Goal: Task Accomplishment & Management: Use online tool/utility

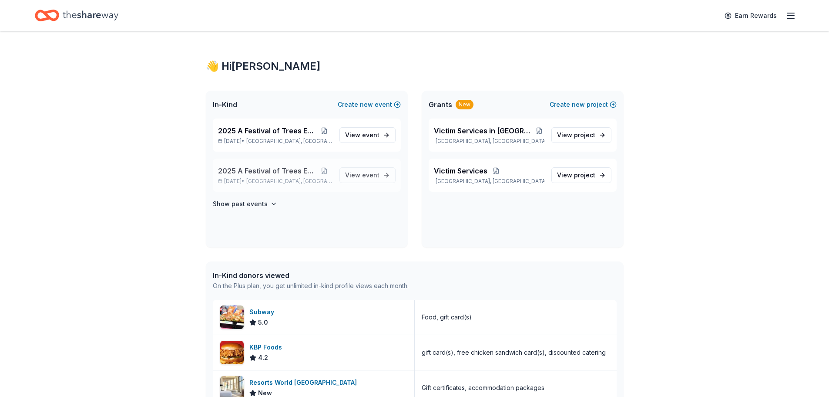
click at [241, 171] on span "2025 A Festival of Trees Event" at bounding box center [267, 170] width 98 height 10
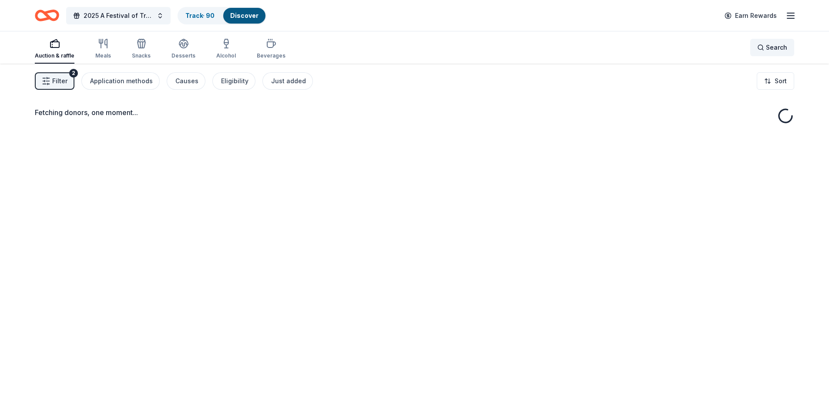
click at [763, 47] on div "Search" at bounding box center [773, 47] width 30 height 10
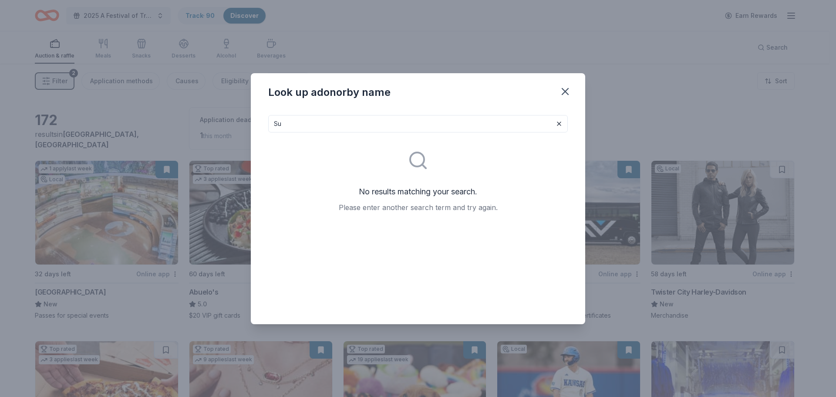
type input "S"
type input "Table"
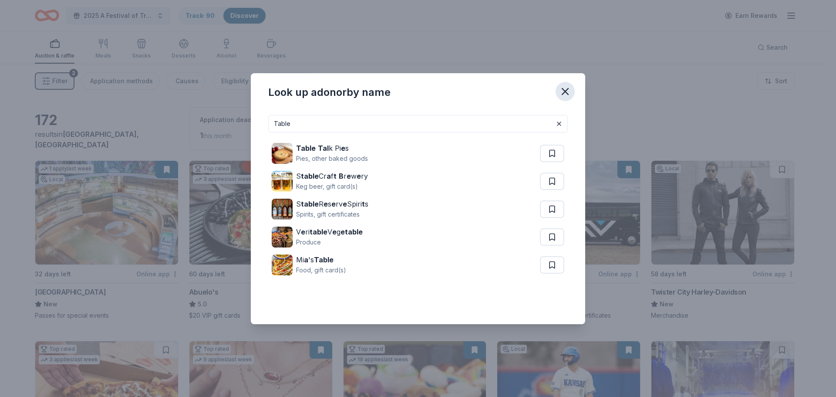
click at [568, 92] on icon "button" at bounding box center [565, 91] width 12 height 12
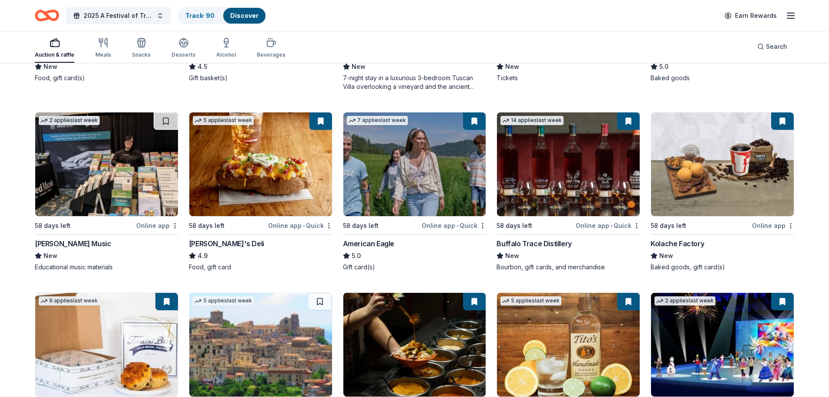
scroll to position [1175, 0]
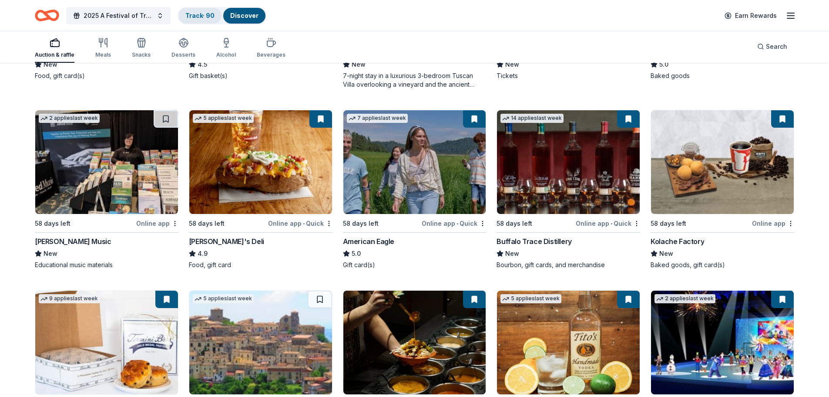
click at [201, 14] on link "Track · 90" at bounding box center [199, 15] width 29 height 7
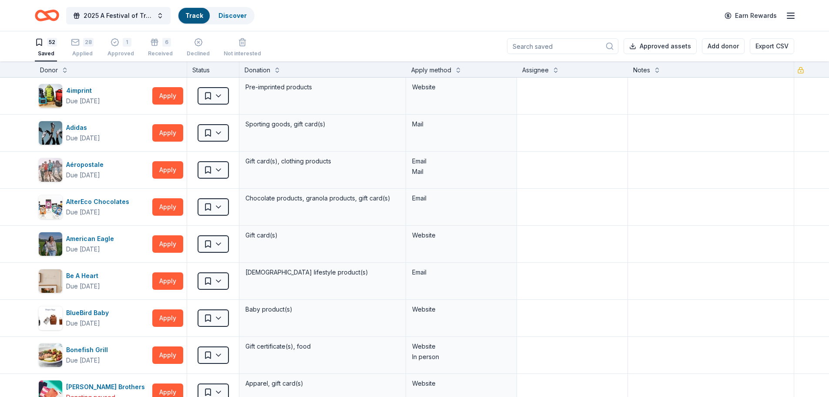
scroll to position [0, 0]
drag, startPoint x: 395, startPoint y: 34, endPoint x: 366, endPoint y: 15, distance: 34.9
drag, startPoint x: 366, startPoint y: 15, endPoint x: 360, endPoint y: 18, distance: 6.6
click at [360, 18] on div "2025 A Festival of Trees Event Track · 90 Discover Earn Rewards" at bounding box center [415, 15] width 760 height 20
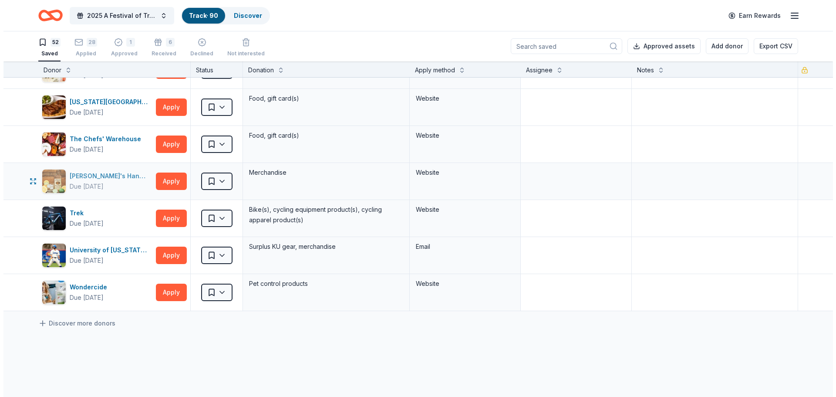
scroll to position [1654, 0]
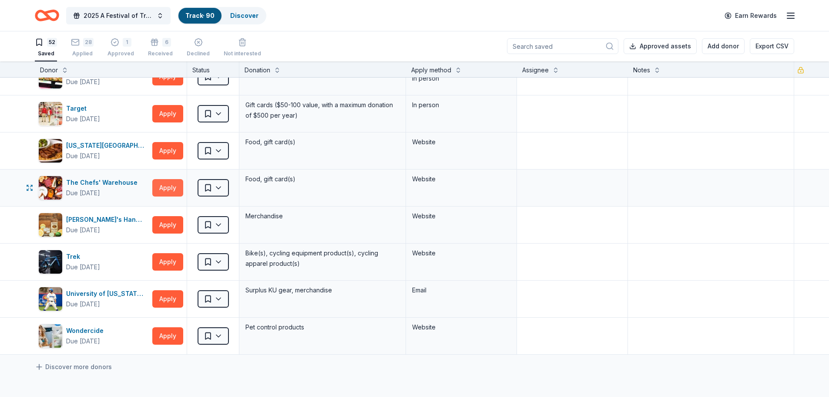
click at [166, 182] on button "Apply" at bounding box center [167, 187] width 31 height 17
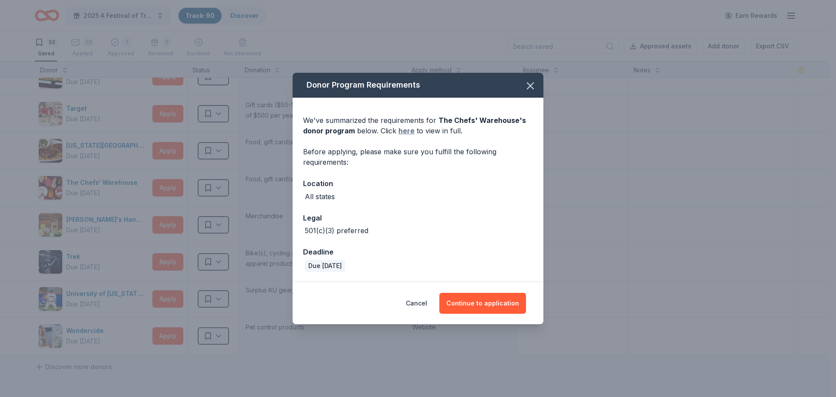
click at [401, 129] on link "here" at bounding box center [406, 130] width 16 height 10
